Goal: Task Accomplishment & Management: Manage account settings

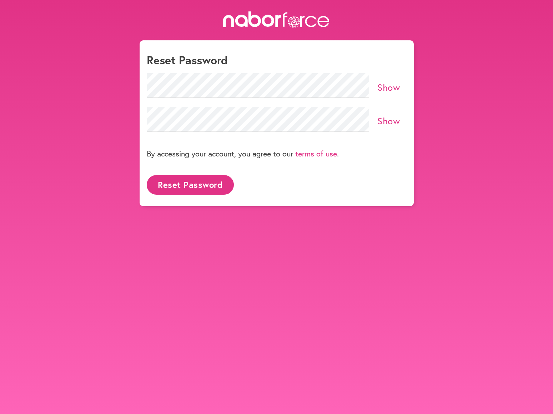
click at [387, 86] on link "Show" at bounding box center [389, 87] width 23 height 12
click at [182, 183] on button "Reset Password" at bounding box center [190, 185] width 87 height 20
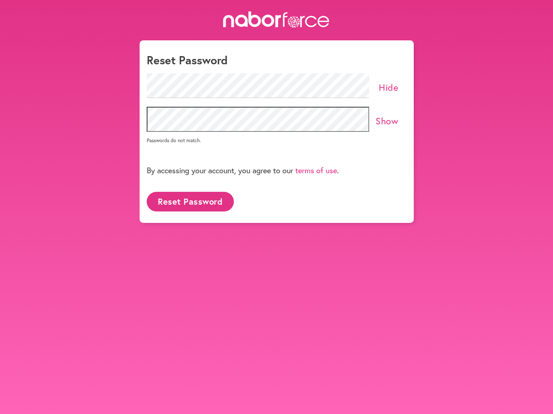
click at [392, 121] on link "Show" at bounding box center [387, 121] width 23 height 12
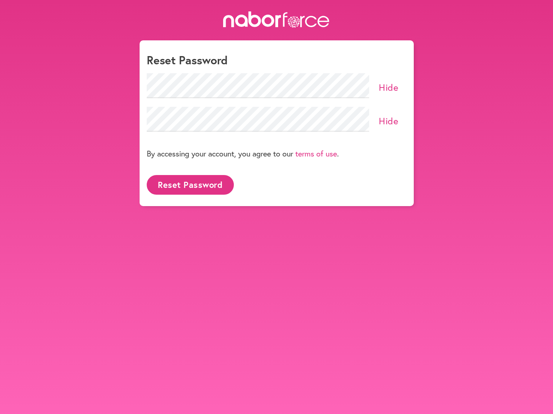
click at [196, 184] on button "Reset Password" at bounding box center [190, 185] width 87 height 20
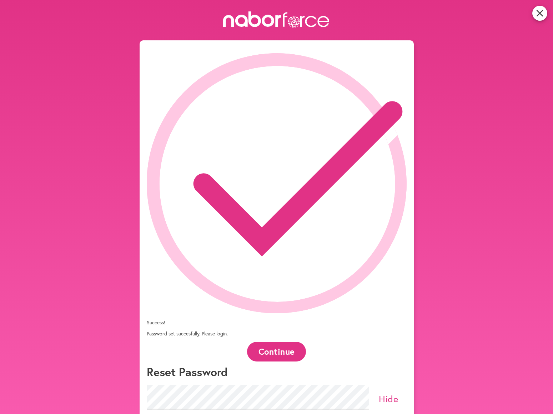
click at [292, 342] on button "Continue" at bounding box center [276, 352] width 59 height 20
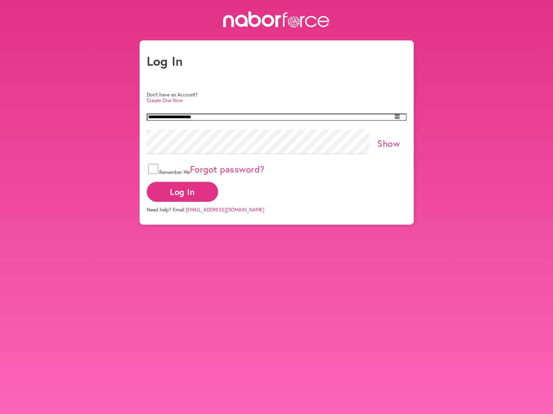
type input "**********"
click at [218, 194] on button "Log In" at bounding box center [182, 192] width 71 height 20
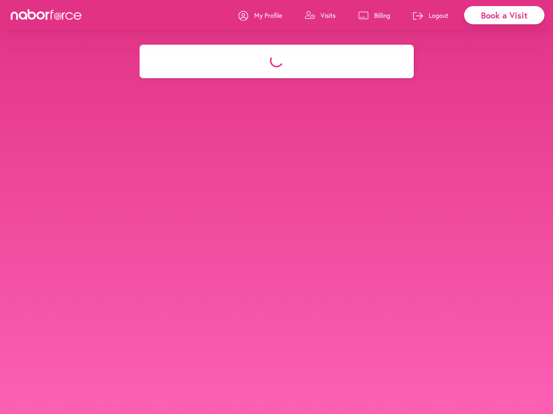
select select "*"
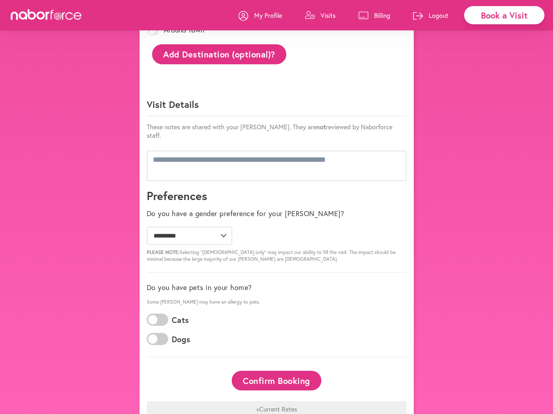
scroll to position [439, 0]
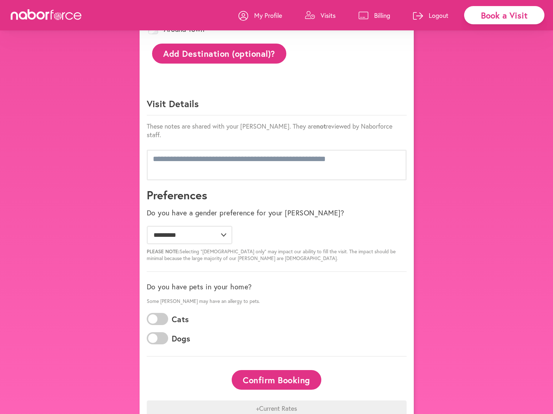
click at [162, 332] on span at bounding box center [157, 338] width 21 height 12
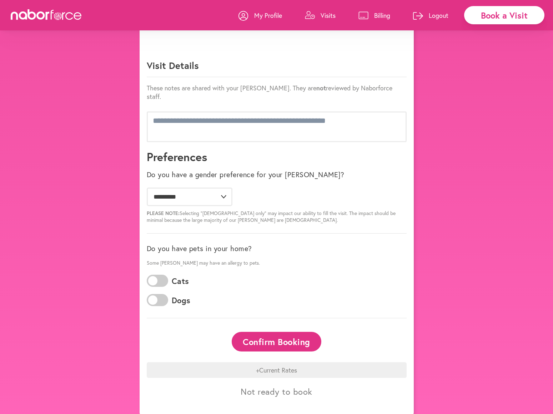
scroll to position [477, 0]
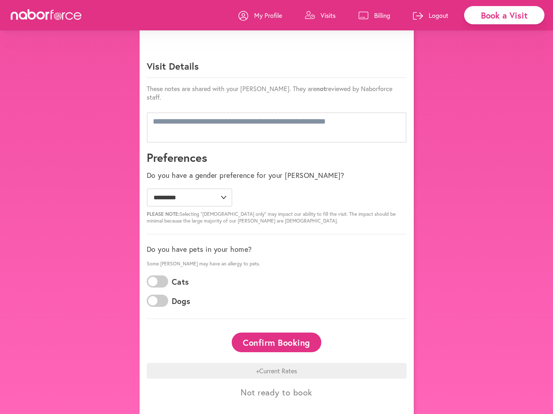
click at [258, 363] on div "+ Current Rates" at bounding box center [277, 371] width 260 height 16
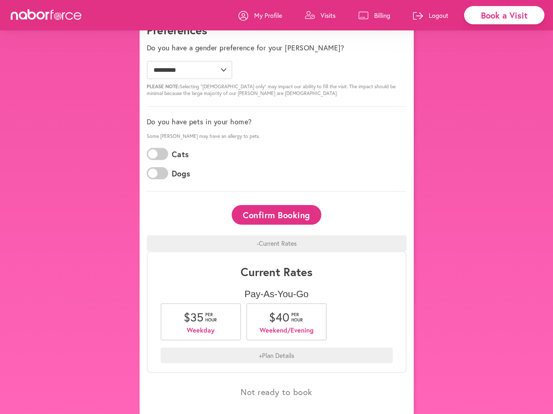
scroll to position [604, 0]
click at [260, 348] on div "+ Plan Details" at bounding box center [277, 356] width 232 height 16
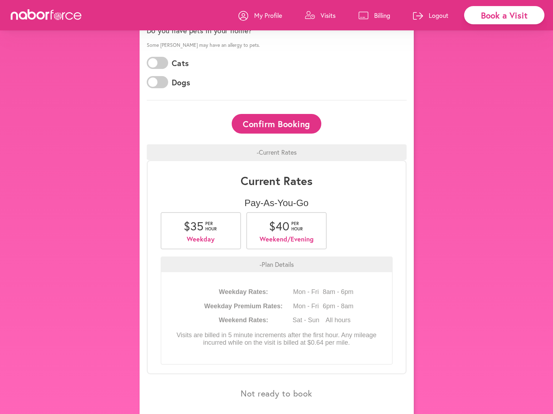
scroll to position [695, 0]
click at [269, 384] on button "Not ready to book" at bounding box center [277, 394] width 94 height 20
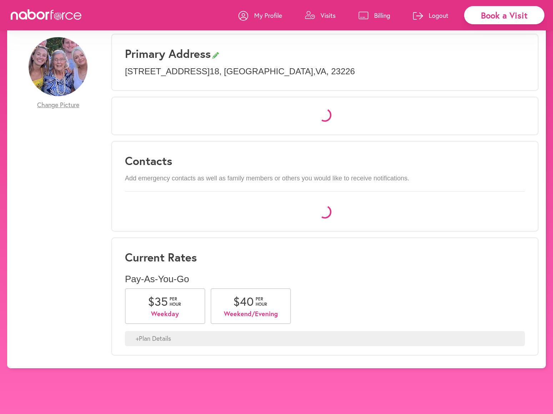
scroll to position [0, 0]
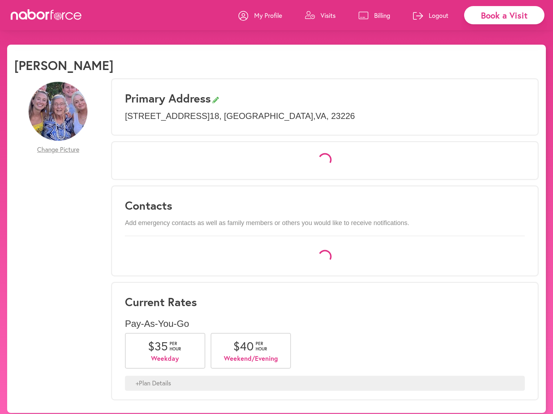
select select "*"
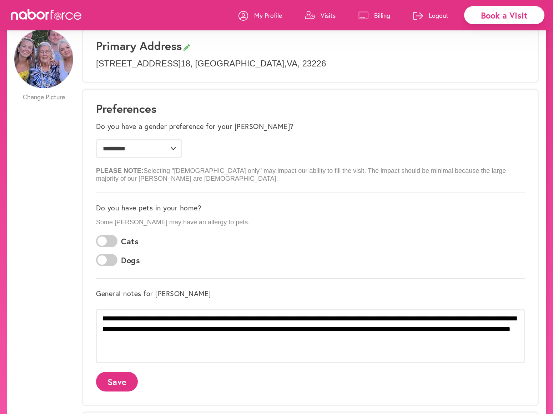
scroll to position [50, 0]
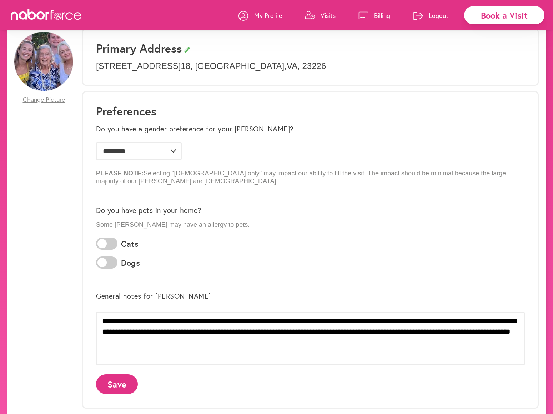
click at [113, 263] on span at bounding box center [106, 263] width 21 height 12
click at [101, 263] on span at bounding box center [106, 263] width 21 height 12
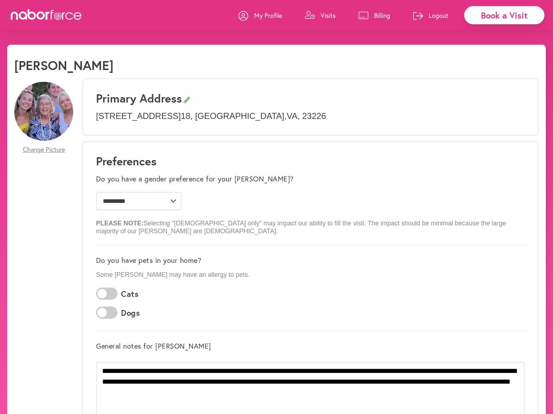
scroll to position [0, 0]
